Goal: Task Accomplishment & Management: Manage account settings

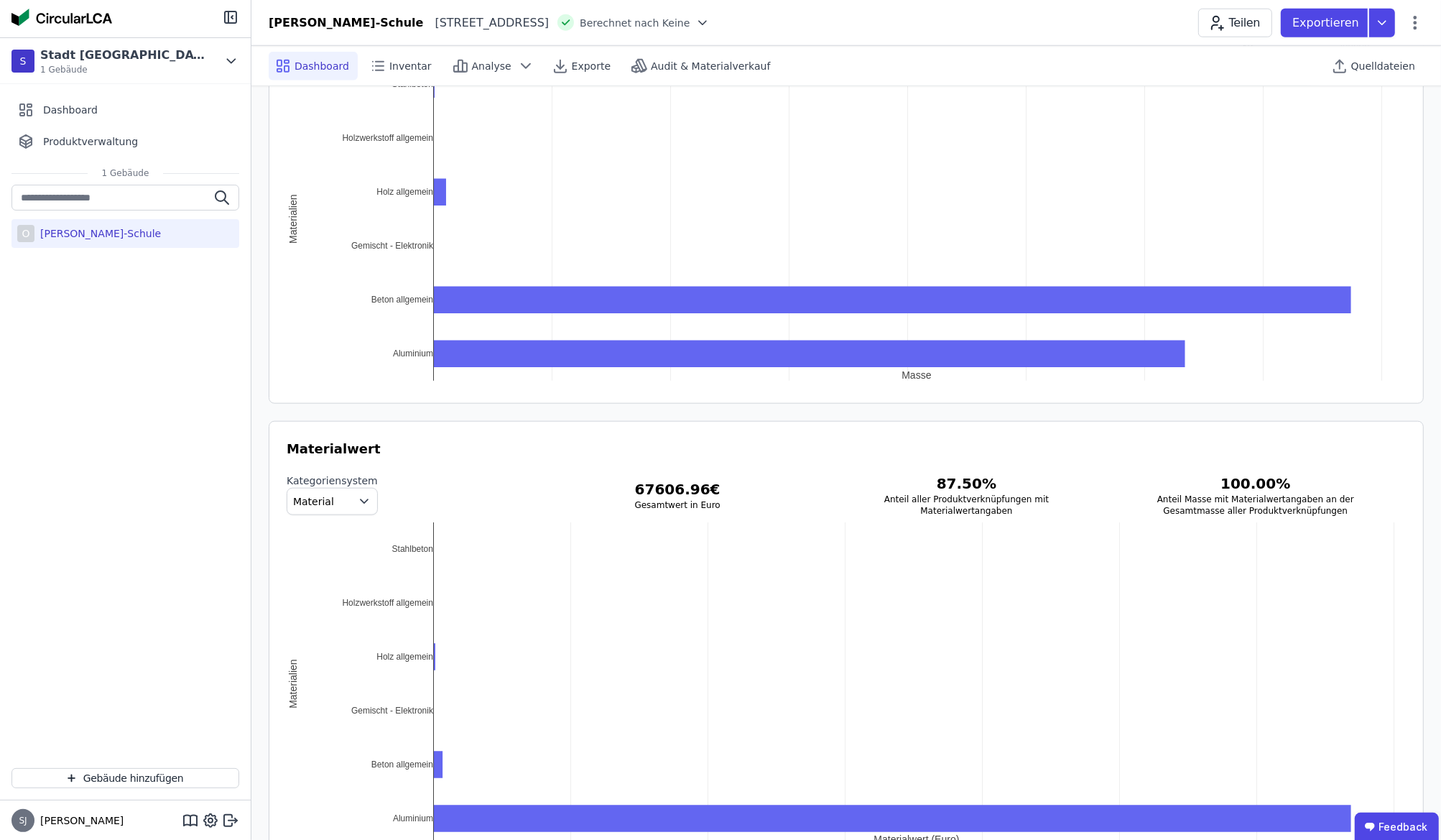
scroll to position [1635, 0]
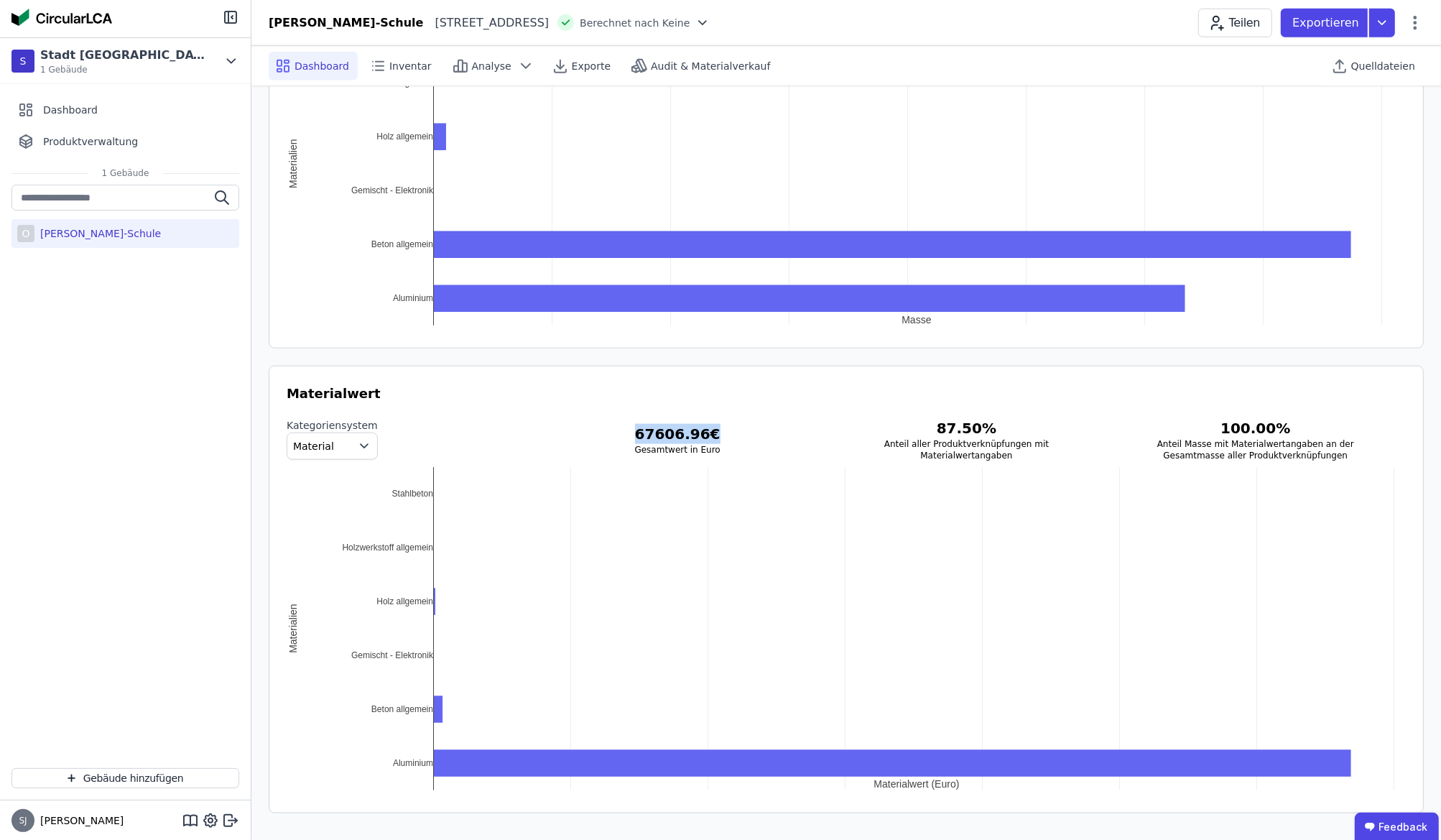
drag, startPoint x: 718, startPoint y: 432, endPoint x: 821, endPoint y: 434, distance: 103.0
click at [799, 434] on h3 "67606.96 €" at bounding box center [677, 433] width 243 height 20
click at [729, 760] on rect at bounding box center [916, 628] width 965 height 323
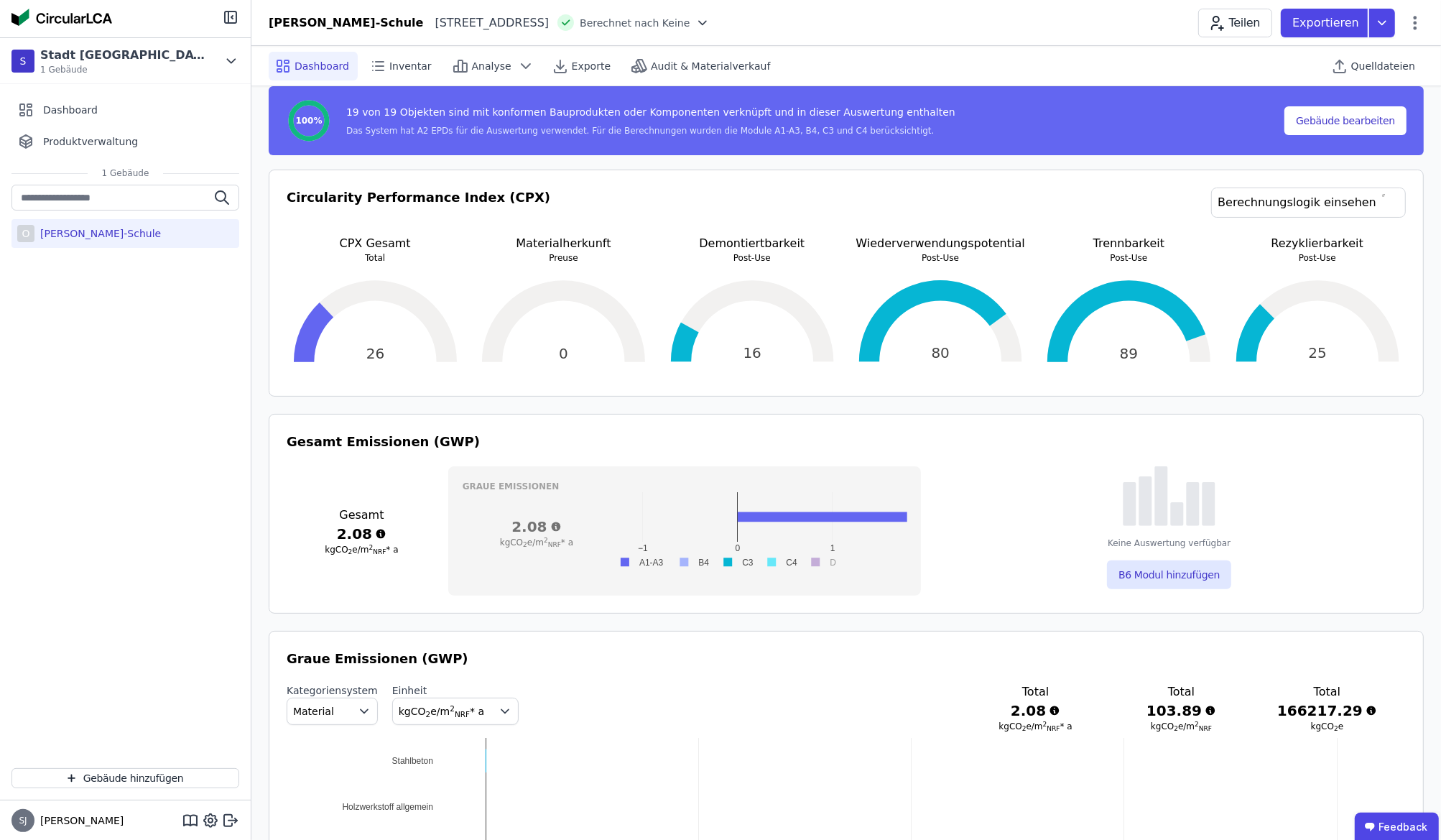
scroll to position [0, 0]
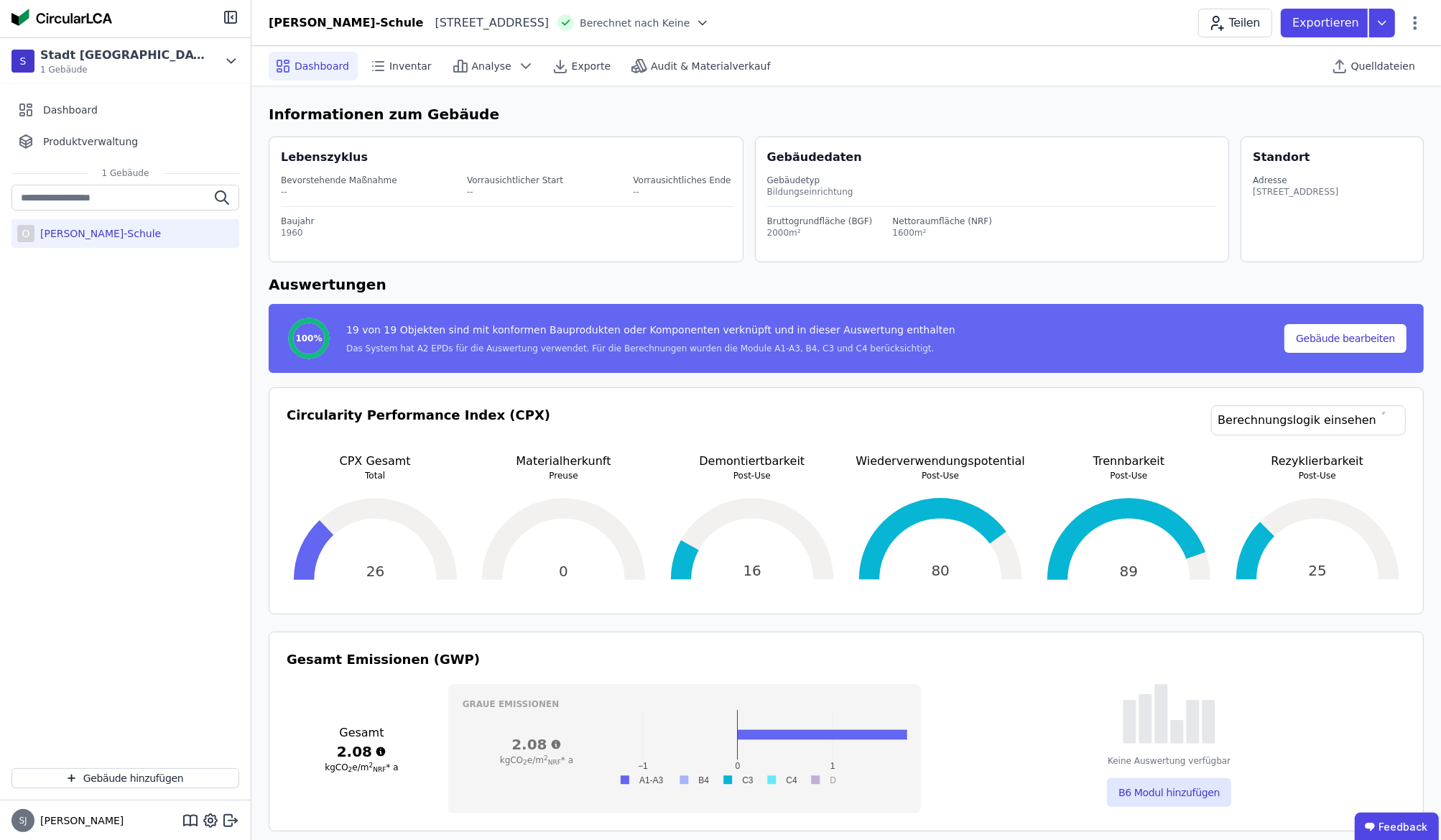
click at [405, 67] on span "Inventar" at bounding box center [410, 66] width 43 height 15
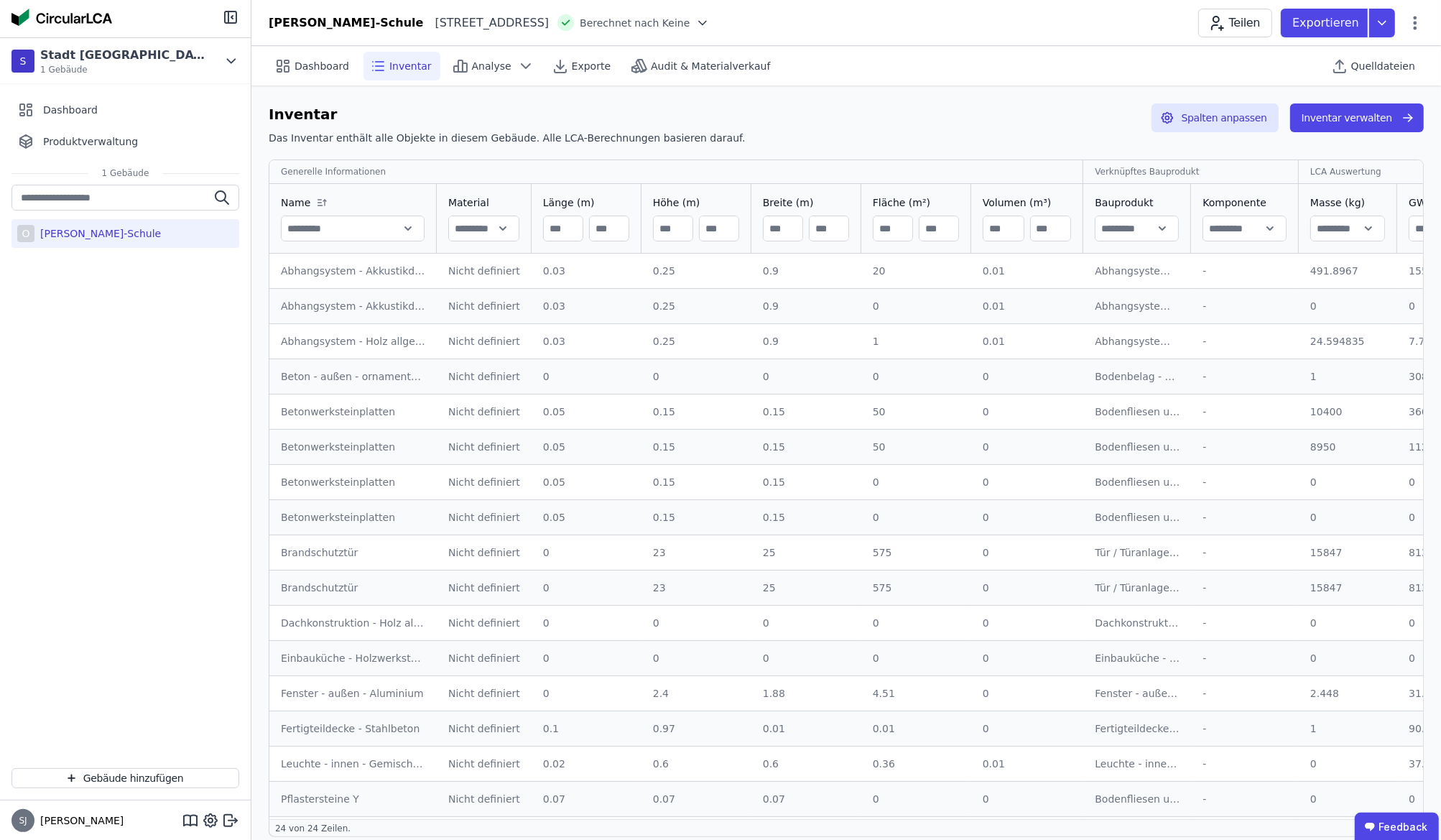
click at [1327, 341] on div "24.594835" at bounding box center [1348, 342] width 75 height 15
drag, startPoint x: 1327, startPoint y: 341, endPoint x: 1402, endPoint y: 341, distance: 75.0
click at [73, 234] on div "[PERSON_NAME]-Schule" at bounding box center [97, 234] width 127 height 15
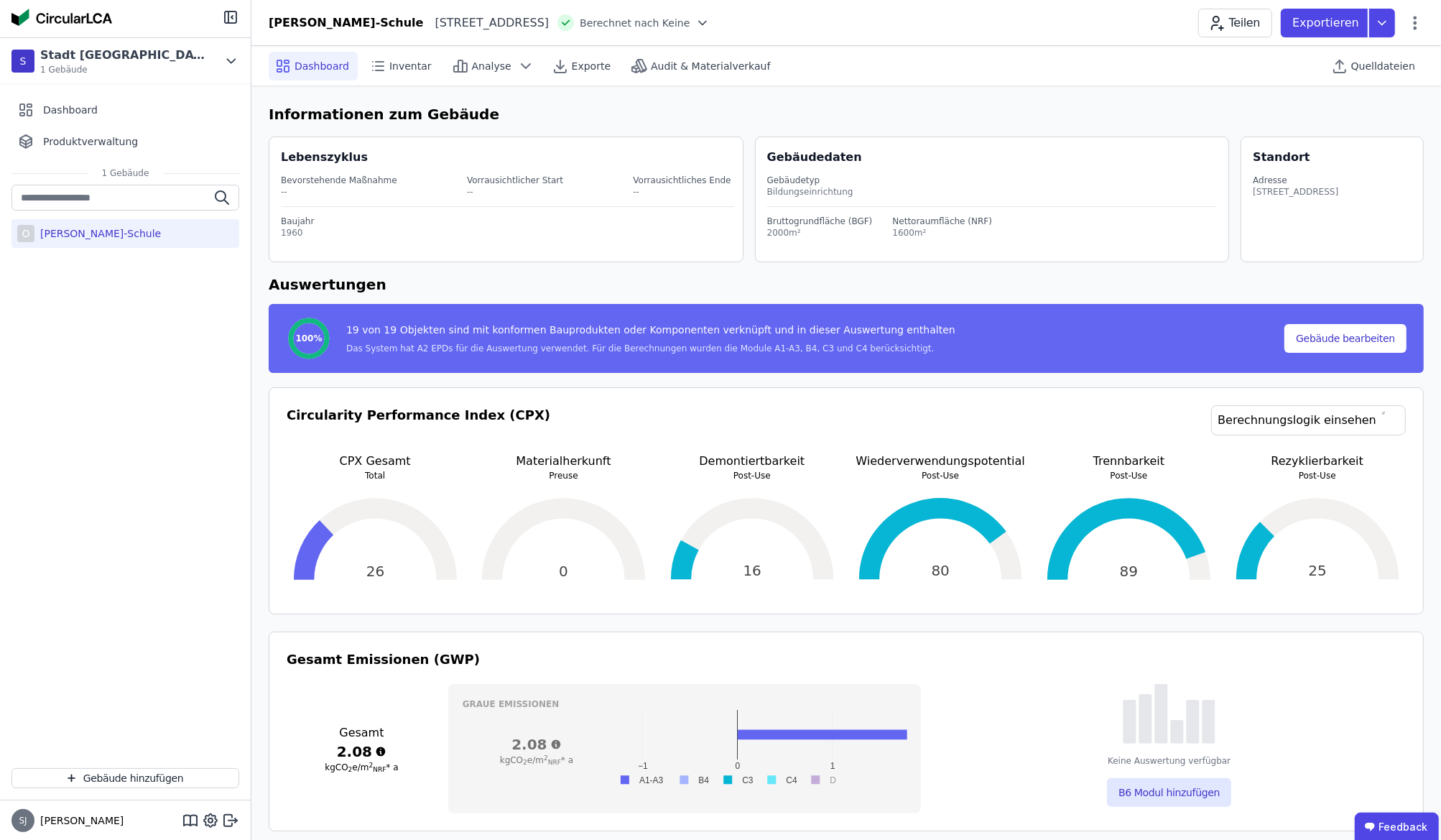
click at [710, 25] on icon at bounding box center [703, 23] width 15 height 15
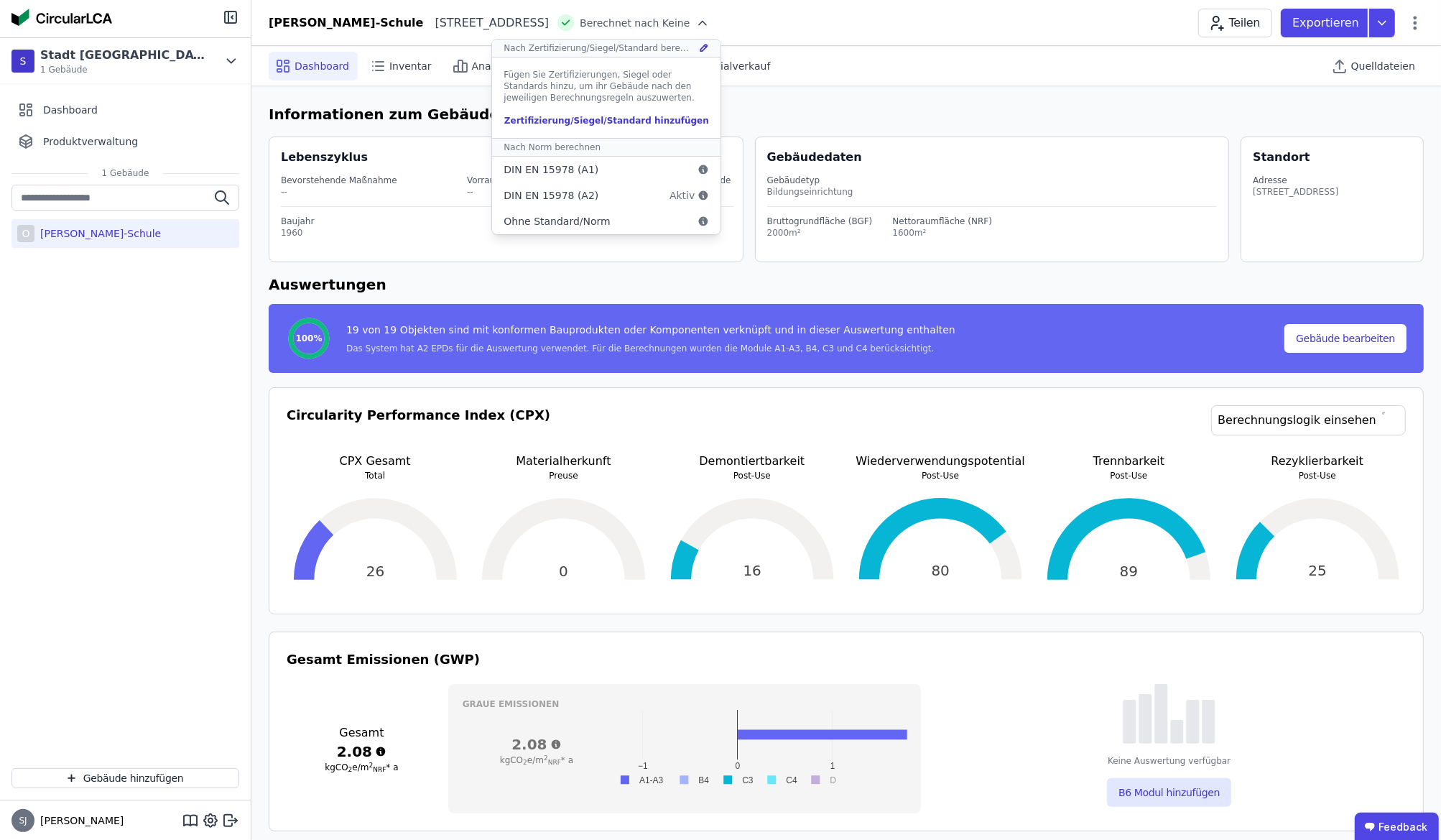
click at [710, 25] on icon at bounding box center [703, 23] width 15 height 15
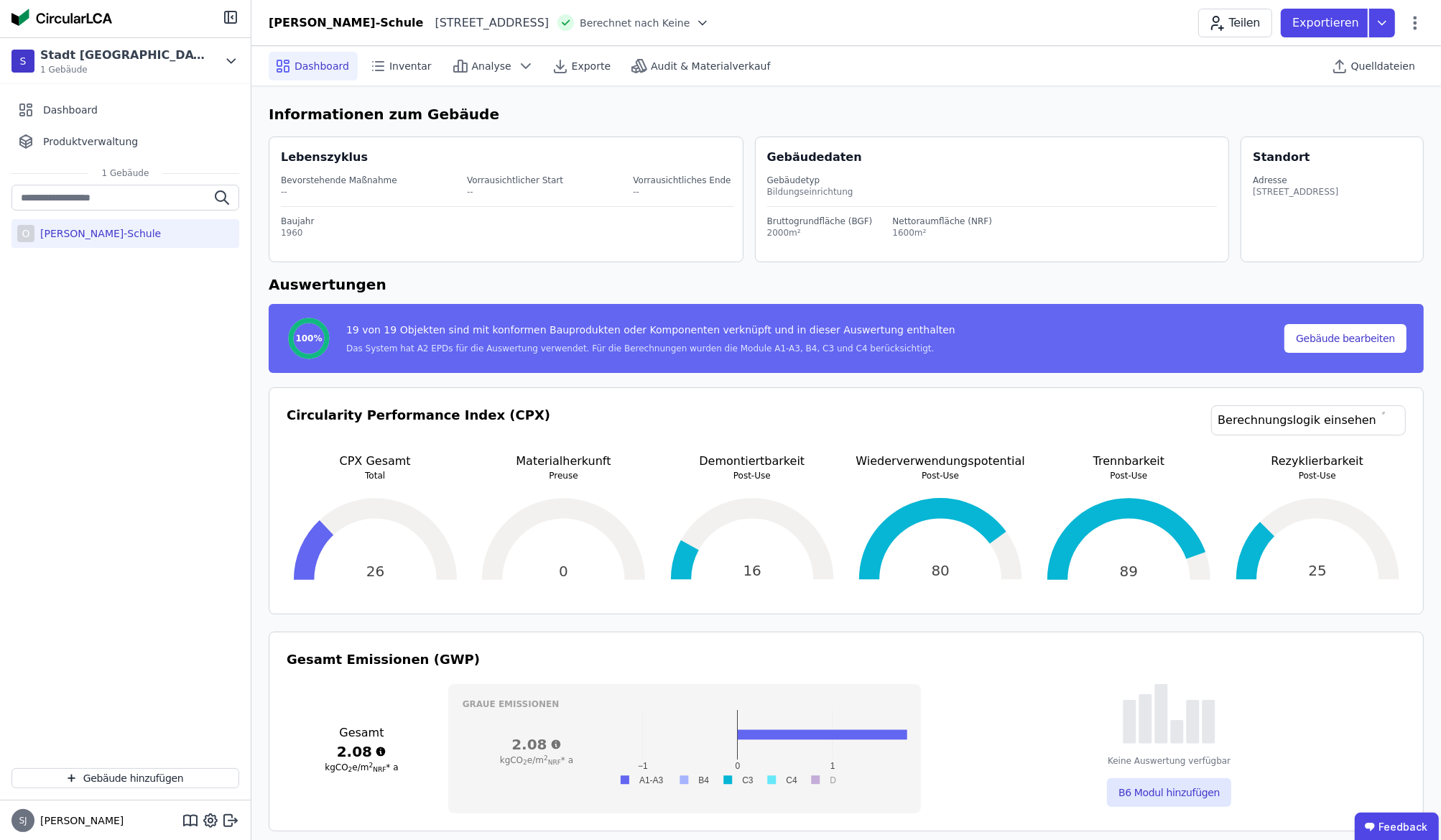
click at [337, 22] on div "[PERSON_NAME]-Schule" at bounding box center [347, 23] width 155 height 18
click at [302, 24] on div "[PERSON_NAME]-Schule" at bounding box center [347, 23] width 155 height 18
click at [1414, 20] on icon at bounding box center [1415, 23] width 18 height 18
click at [1393, 53] on div "Gebäude bearbeiten" at bounding box center [1354, 56] width 139 height 26
select select "**********"
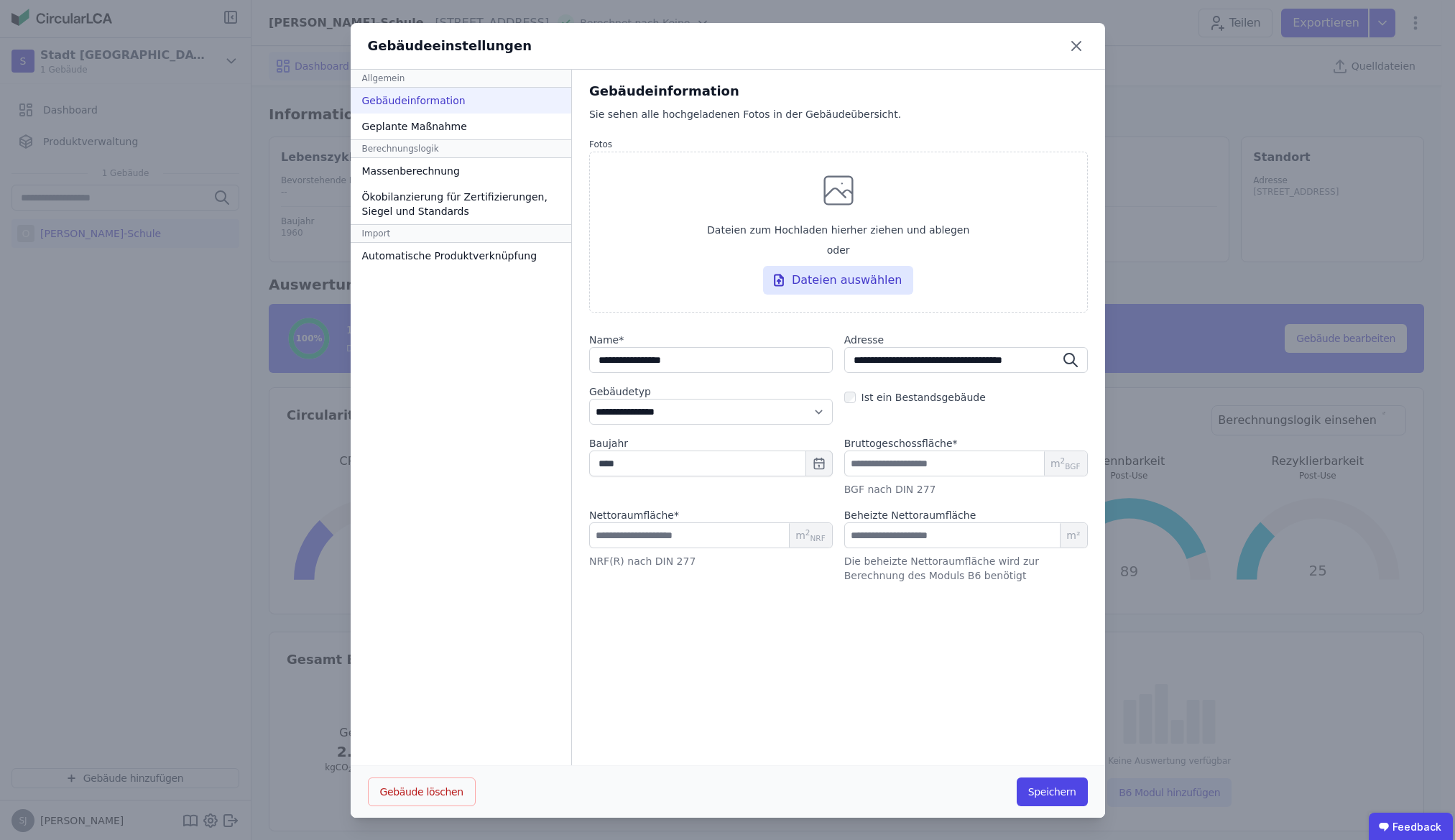
click at [589, 366] on input "string" at bounding box center [711, 359] width 243 height 26
type input "**********"
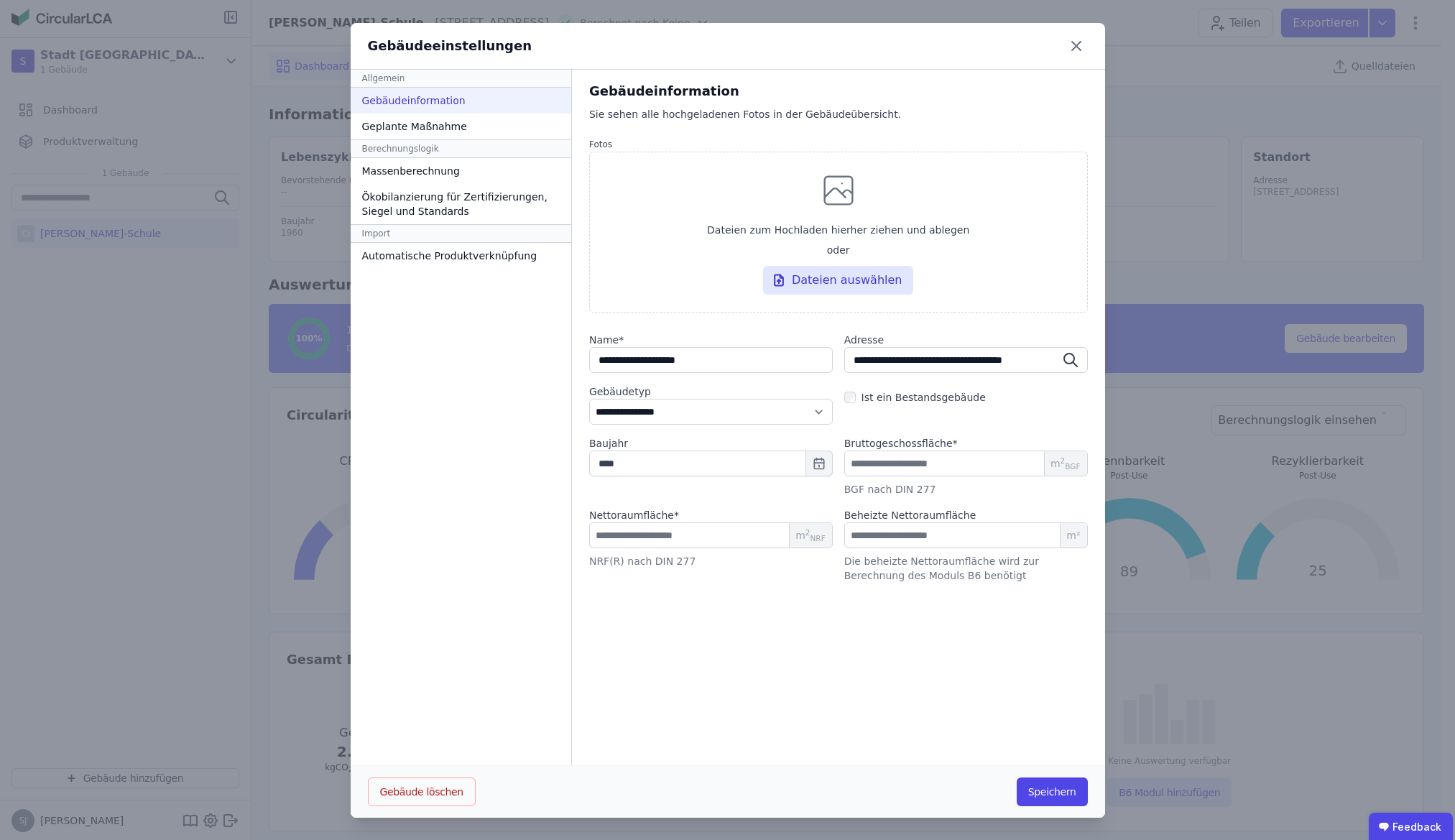
type input "**********"
click at [1046, 786] on button "Speichern" at bounding box center [1052, 792] width 71 height 29
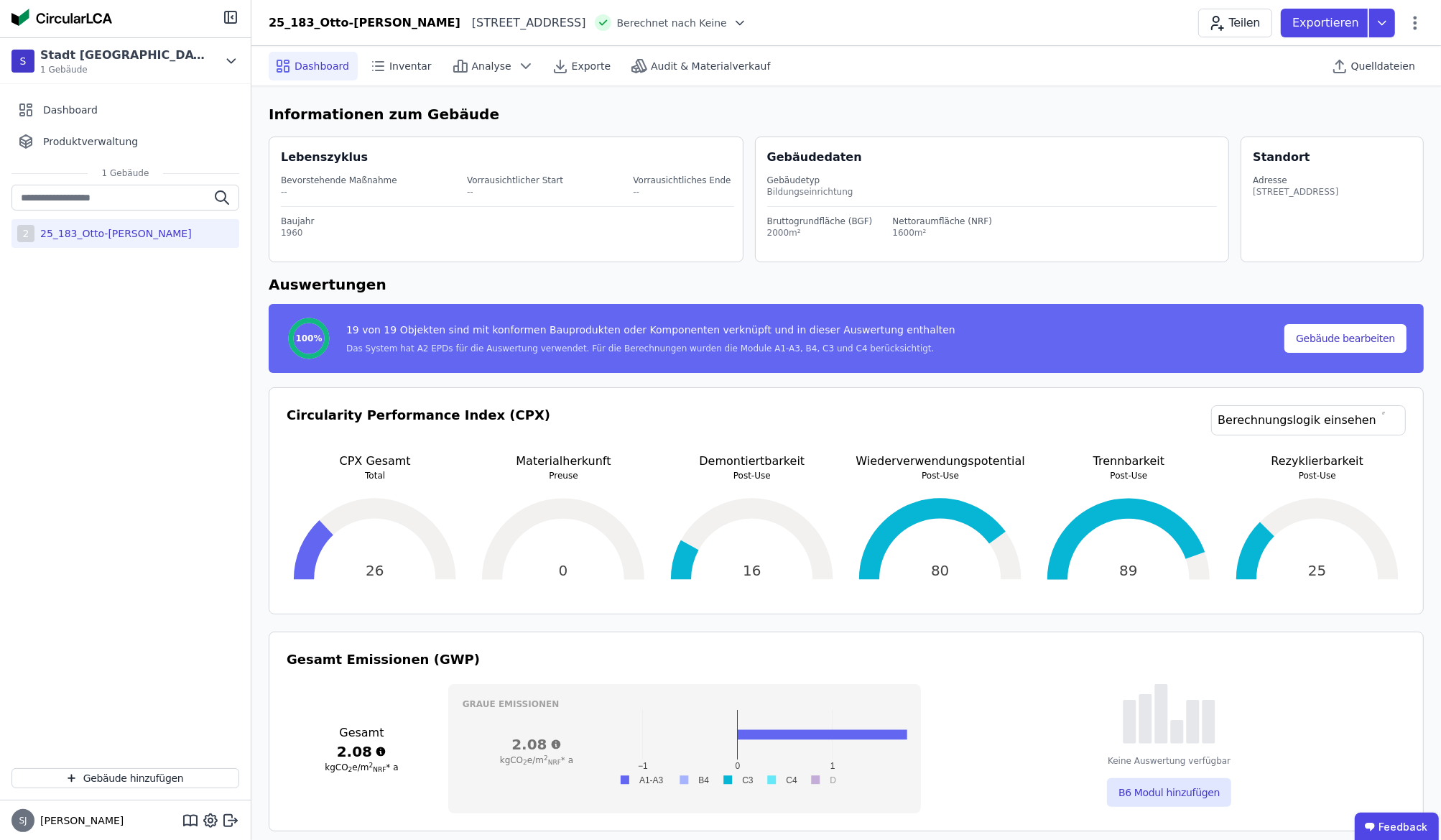
click at [408, 61] on span "Inventar" at bounding box center [410, 66] width 43 height 15
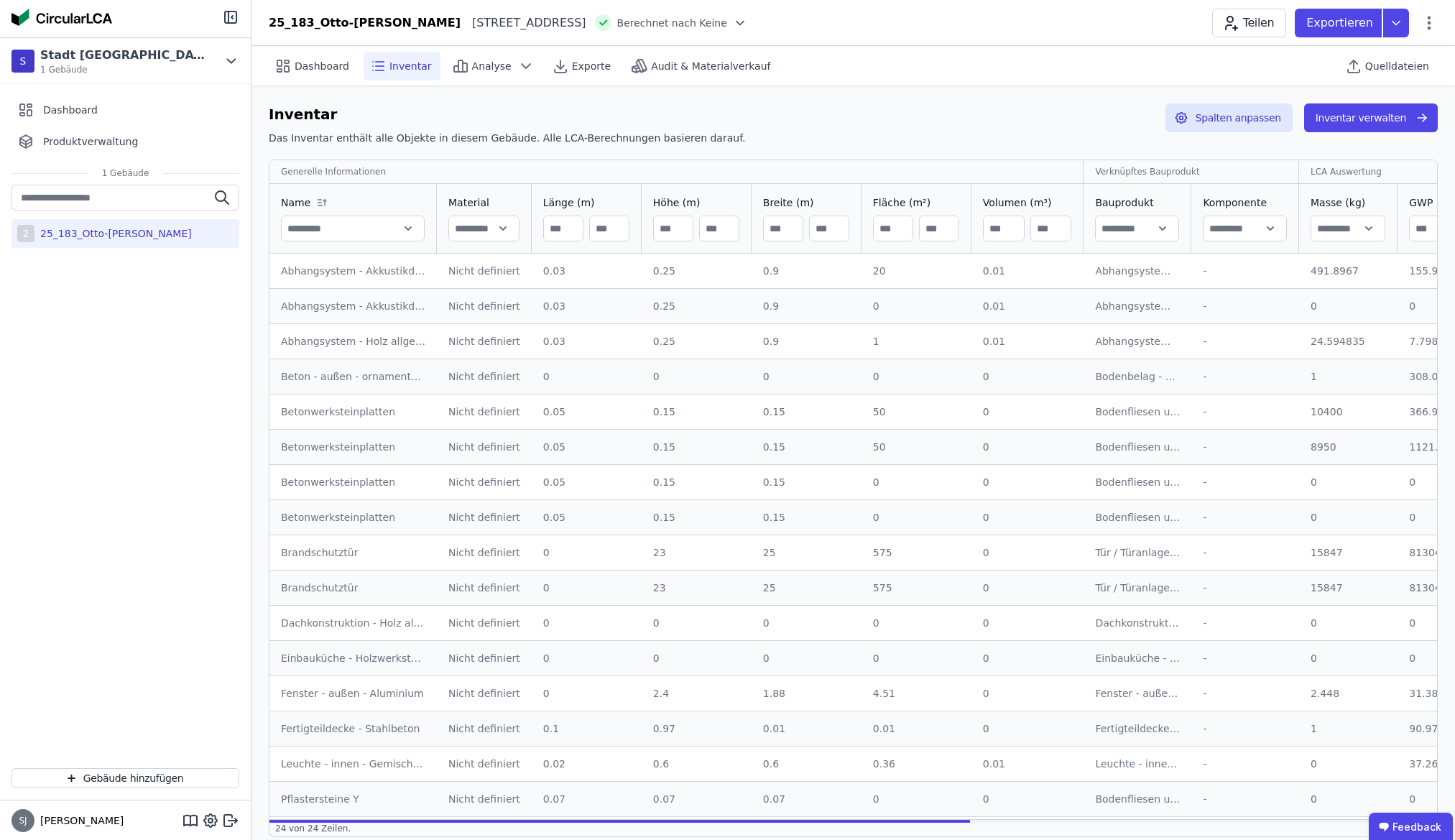
click at [463, 63] on icon at bounding box center [465, 67] width 4 height 9
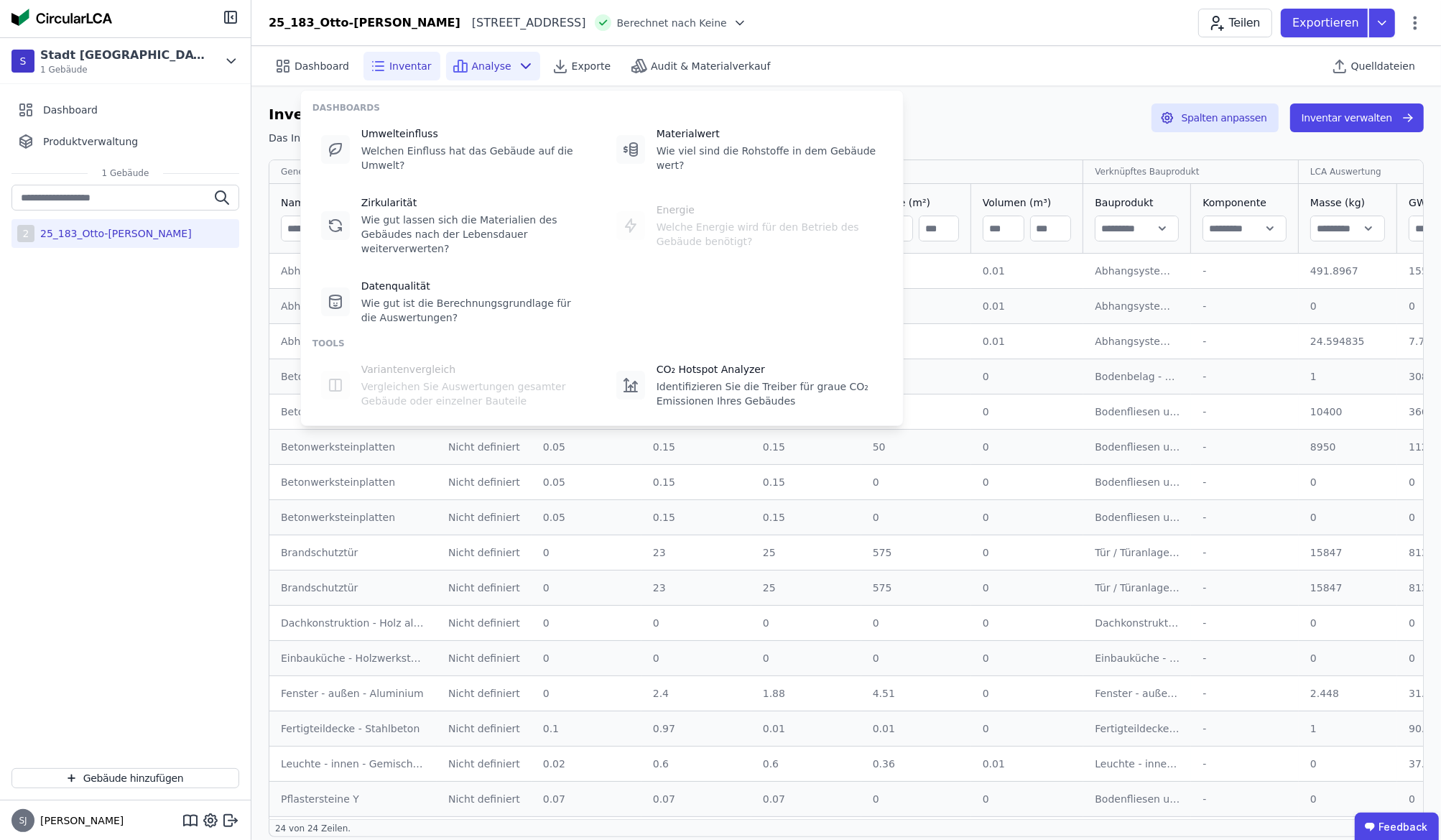
click at [460, 147] on div "Welchen Einfluss hat das Gebäude auf die Umwelt?" at bounding box center [474, 158] width 226 height 29
